Goal: Entertainment & Leisure: Consume media (video, audio)

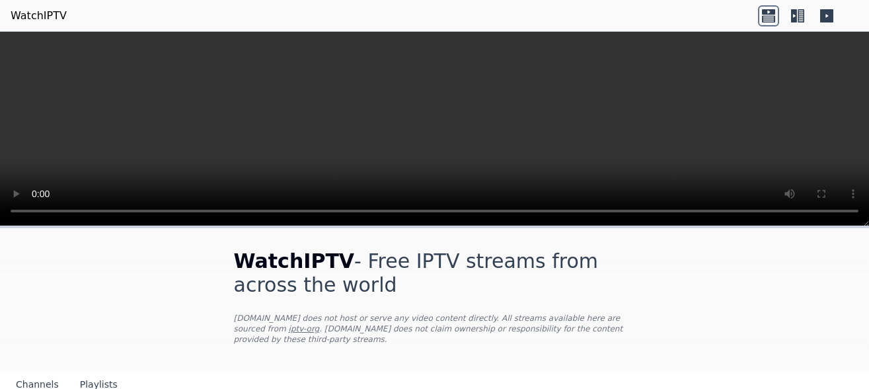
click at [794, 16] on icon at bounding box center [797, 15] width 21 height 21
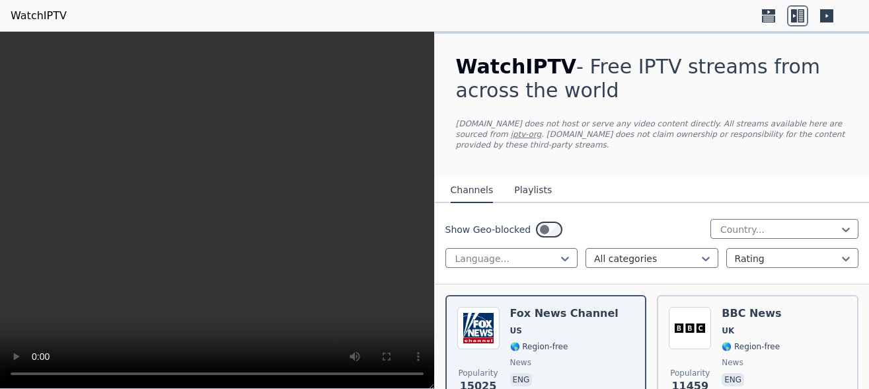
scroll to position [66, 0]
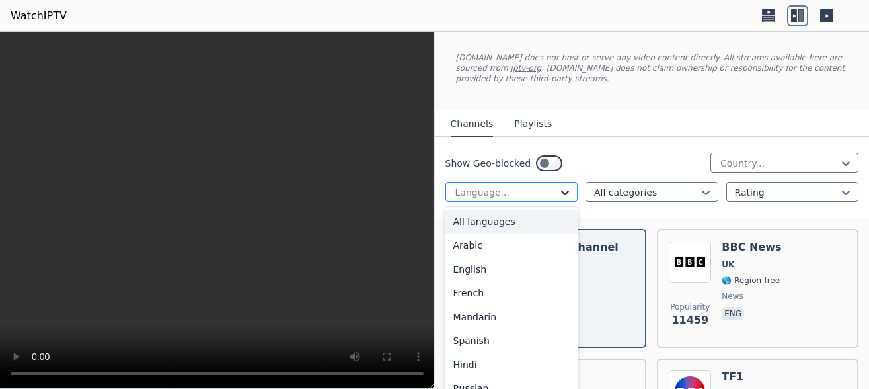
click at [564, 190] on icon at bounding box center [565, 192] width 8 height 5
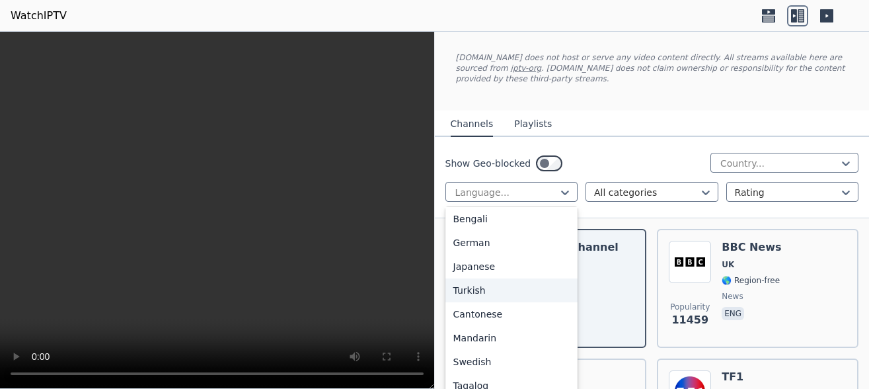
scroll to position [342, 0]
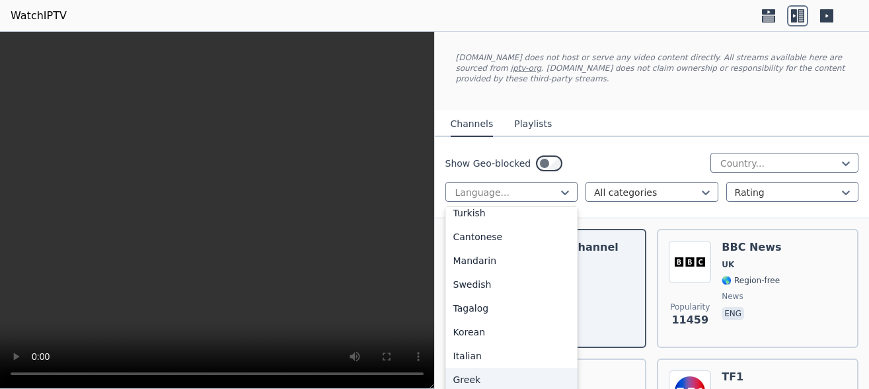
click at [482, 368] on div "Greek" at bounding box center [511, 379] width 133 height 24
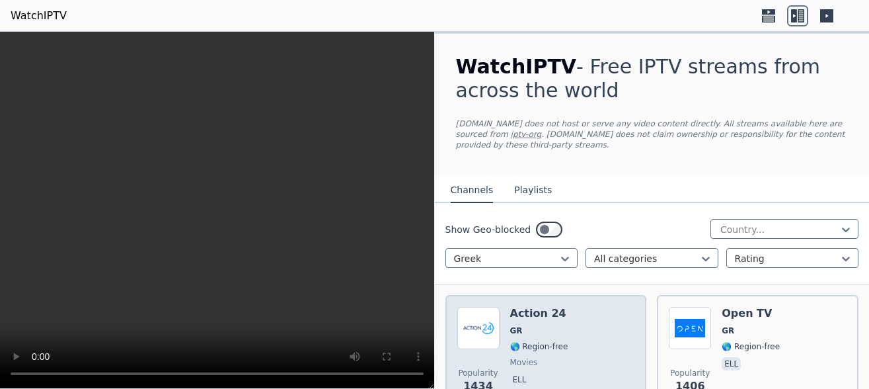
click at [569, 314] on div "Popularity 1434 Action 24 GR 🌎 Region-free movies ell" at bounding box center [546, 354] width 178 height 95
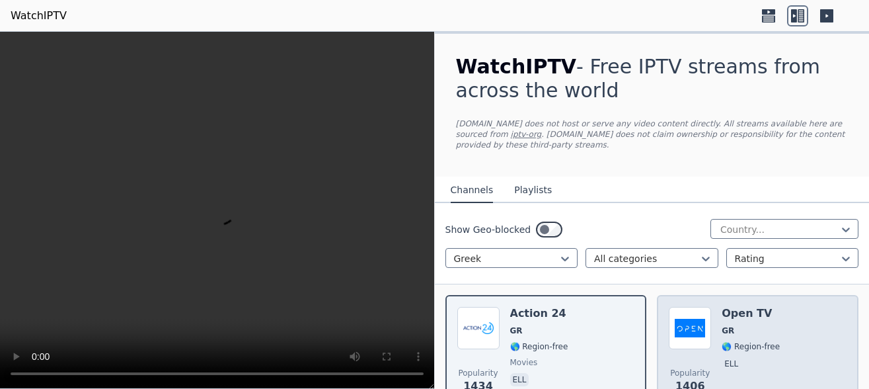
click at [765, 307] on h6 "Open TV" at bounding box center [751, 313] width 58 height 13
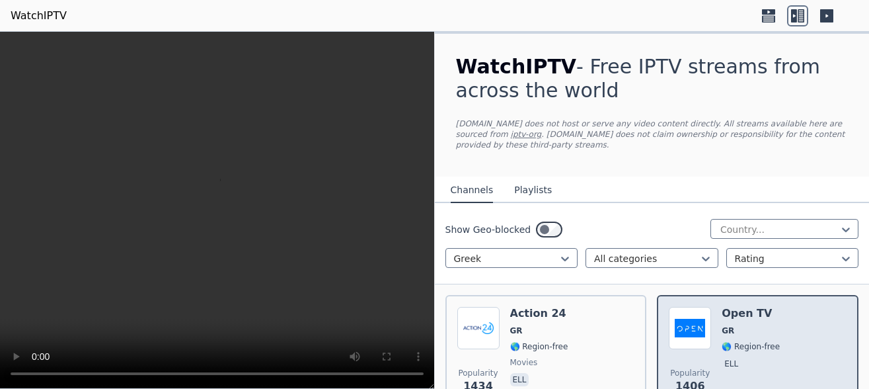
scroll to position [198, 0]
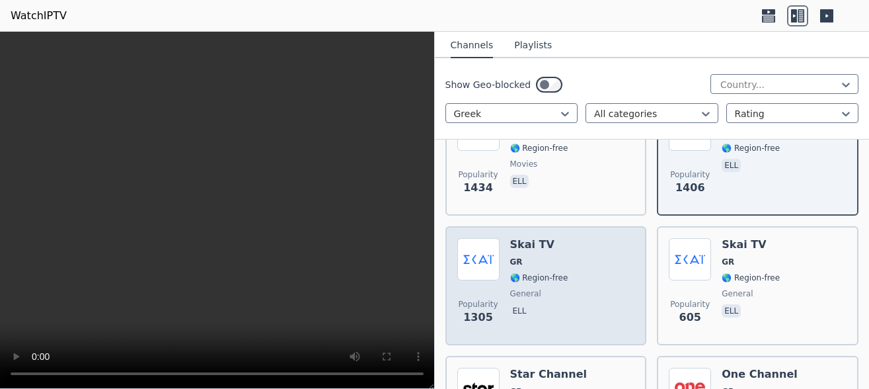
click at [560, 288] on span "general" at bounding box center [539, 293] width 58 height 11
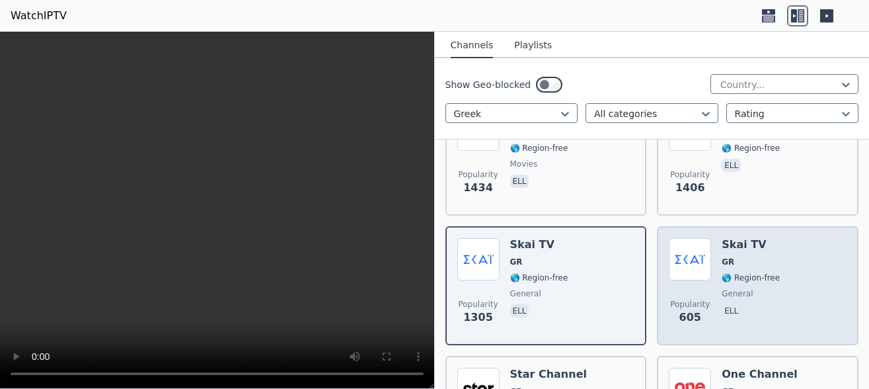
scroll to position [330, 0]
